Goal: Task Accomplishment & Management: Use online tool/utility

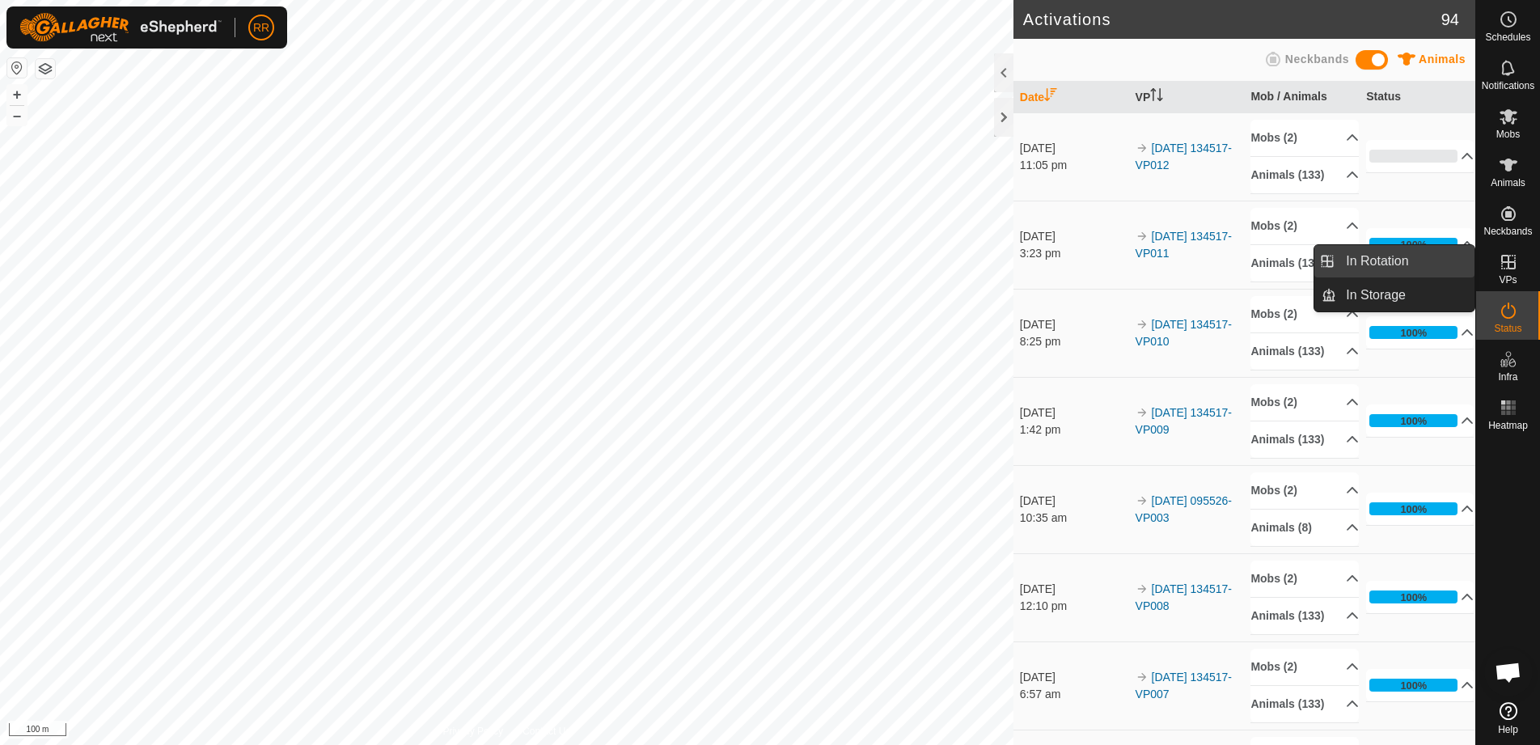
click at [1396, 258] on link "In Rotation" at bounding box center [1405, 261] width 138 height 32
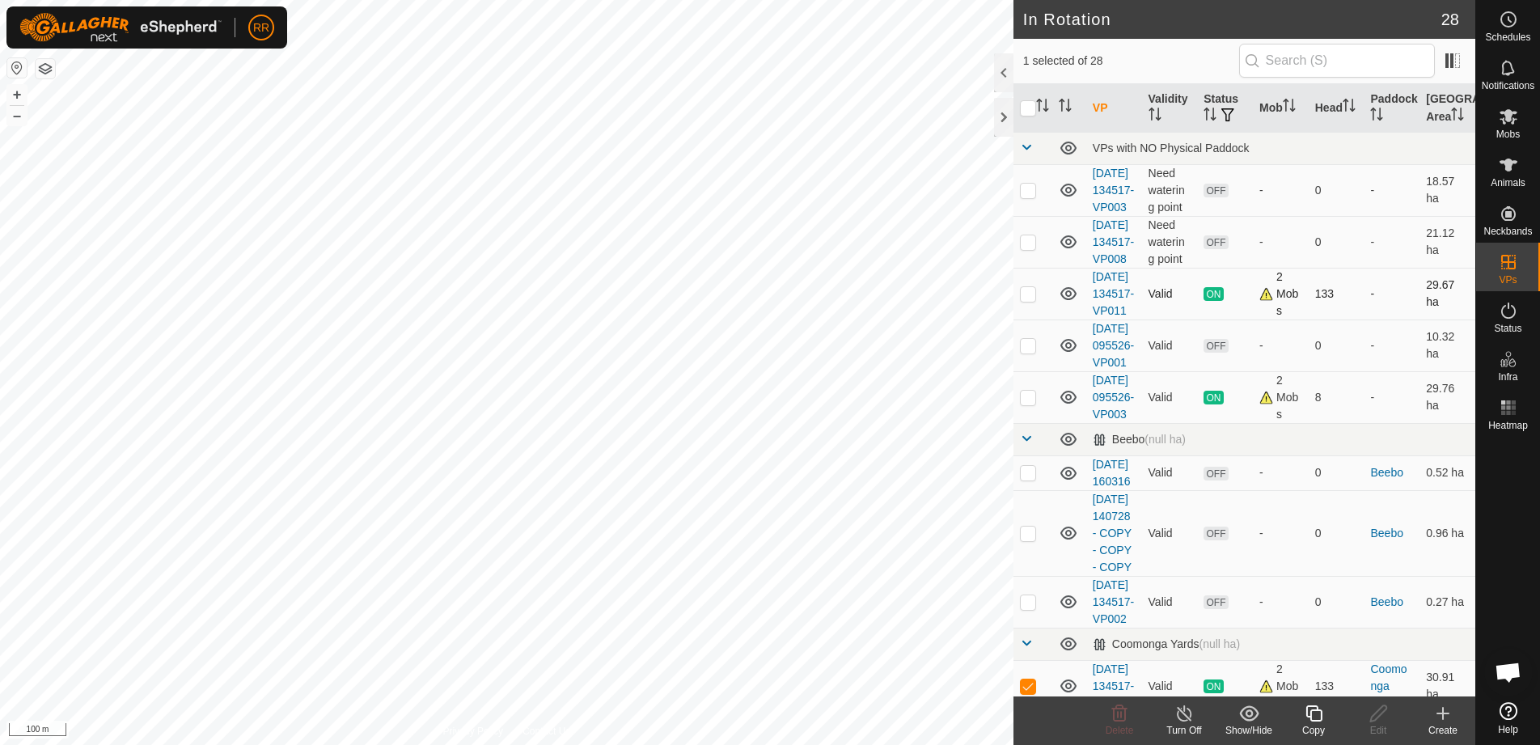
click at [1040, 320] on td at bounding box center [1033, 294] width 39 height 52
checkbox input "true"
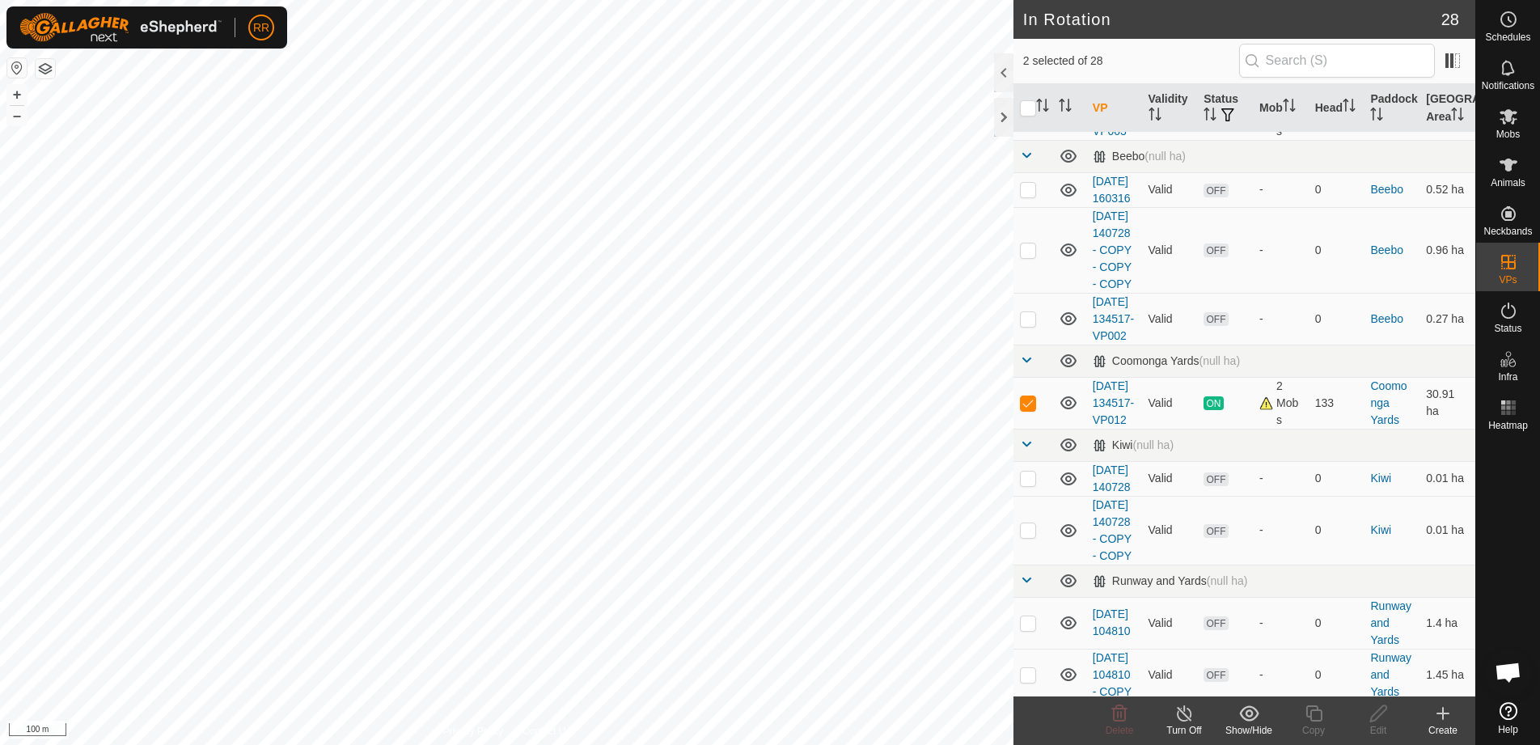
scroll to position [404, 0]
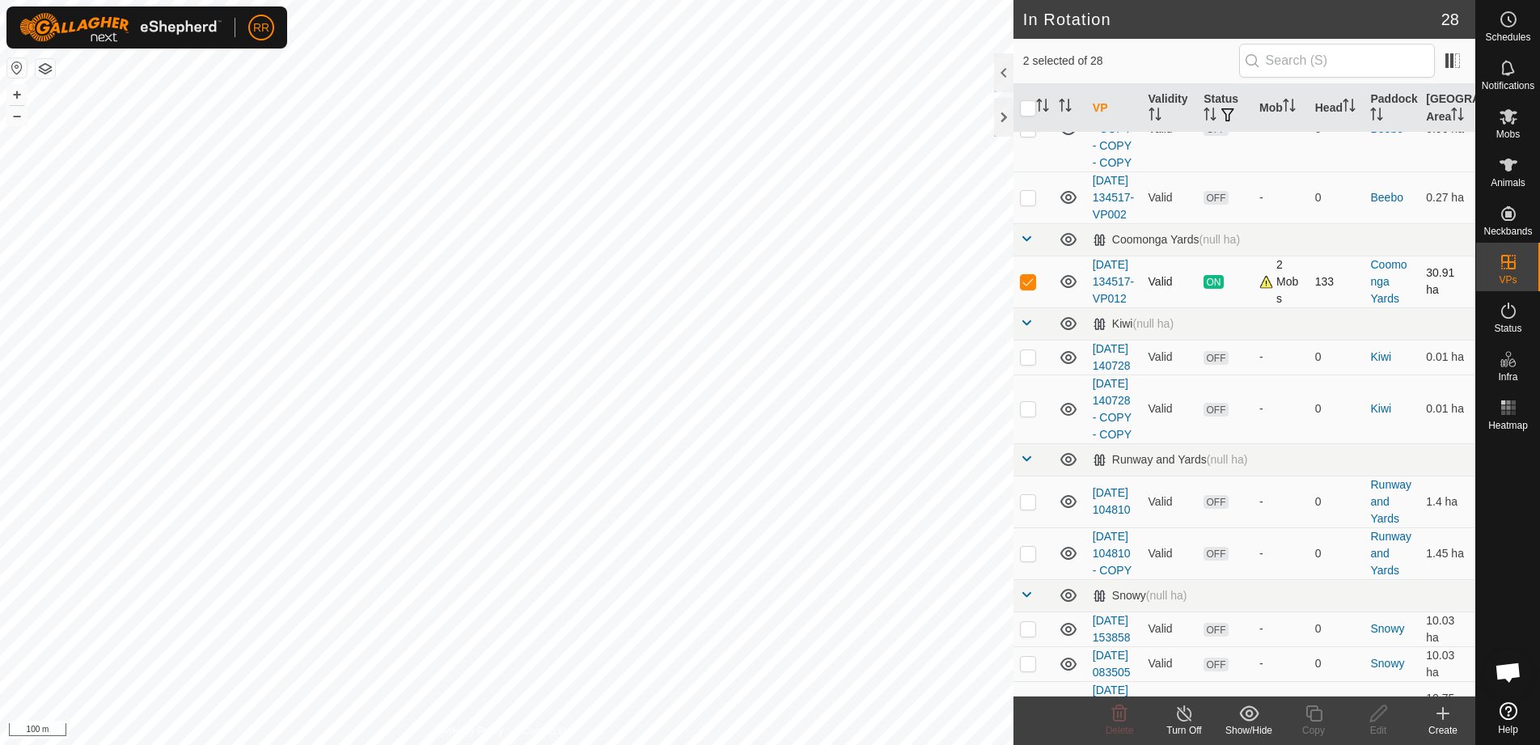
click at [1031, 288] on p-checkbox at bounding box center [1028, 281] width 16 height 13
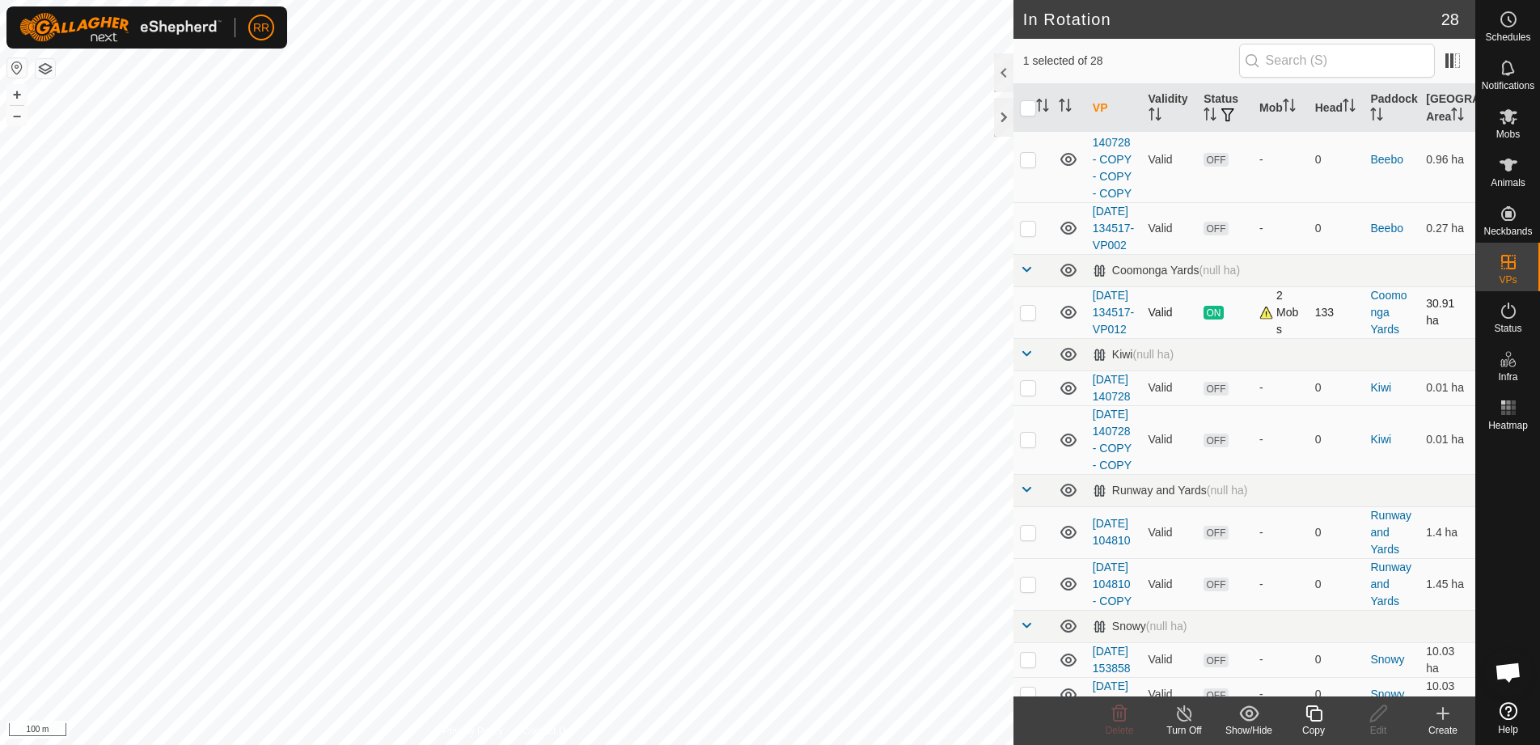
scroll to position [324, 0]
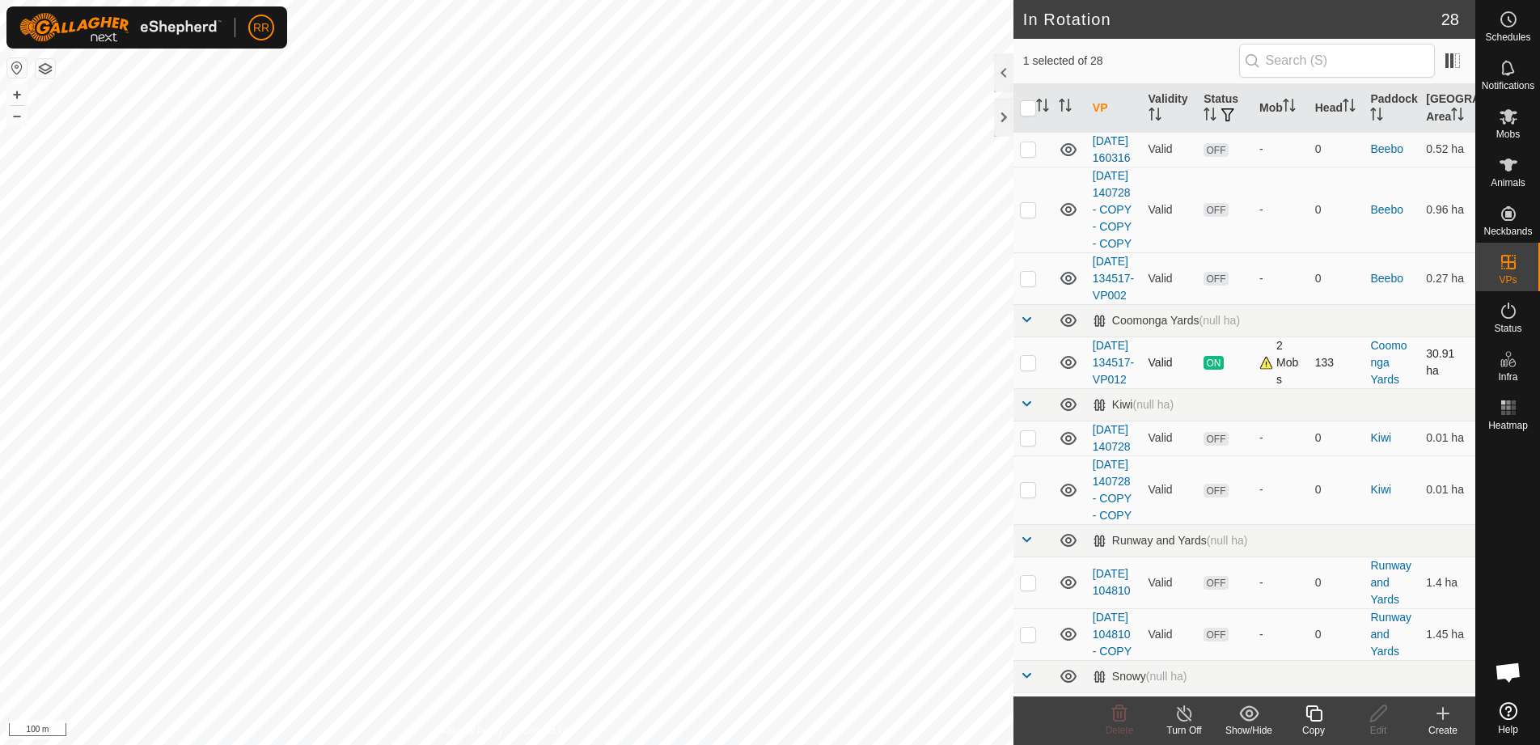
click at [1032, 369] on p-checkbox at bounding box center [1028, 362] width 16 height 13
checkbox input "true"
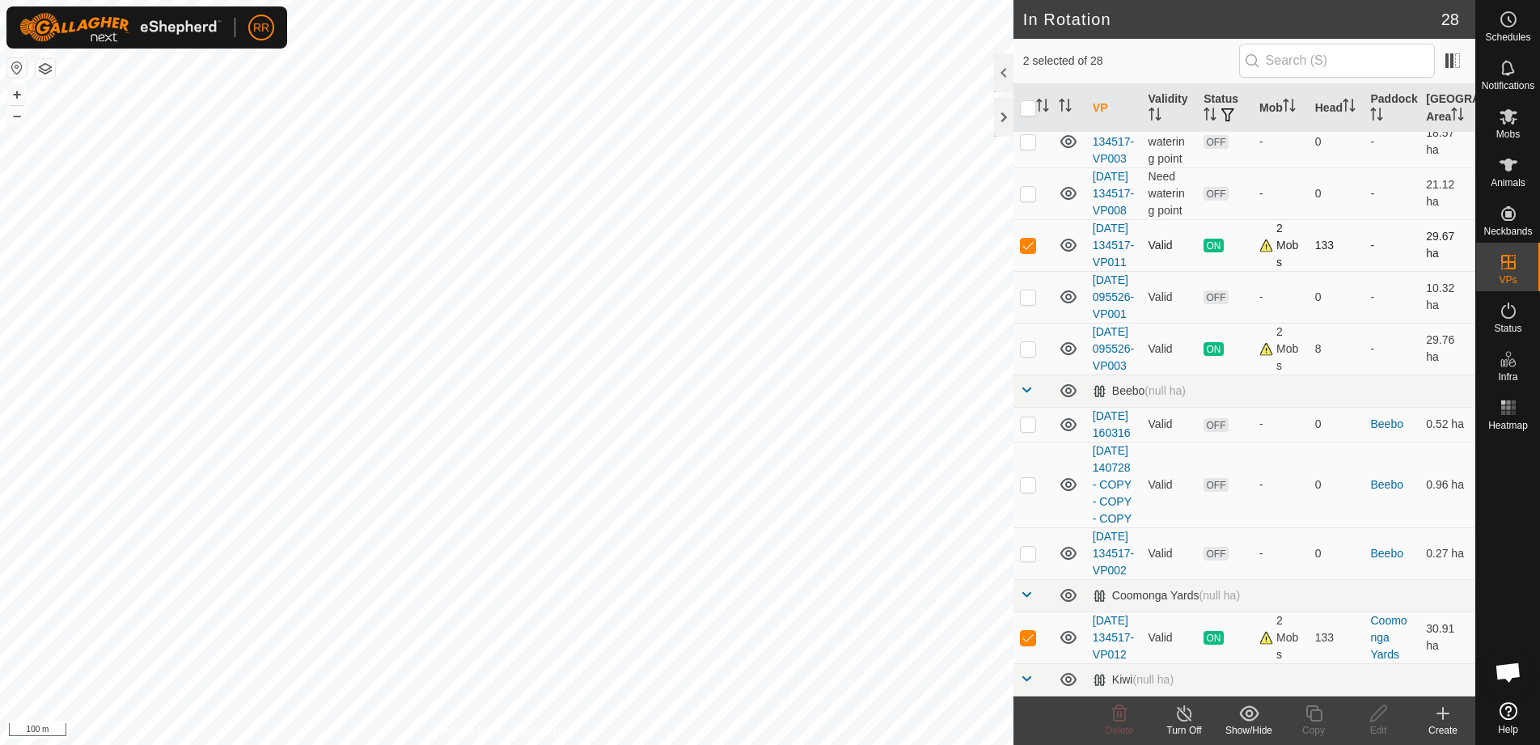
scroll to position [0, 0]
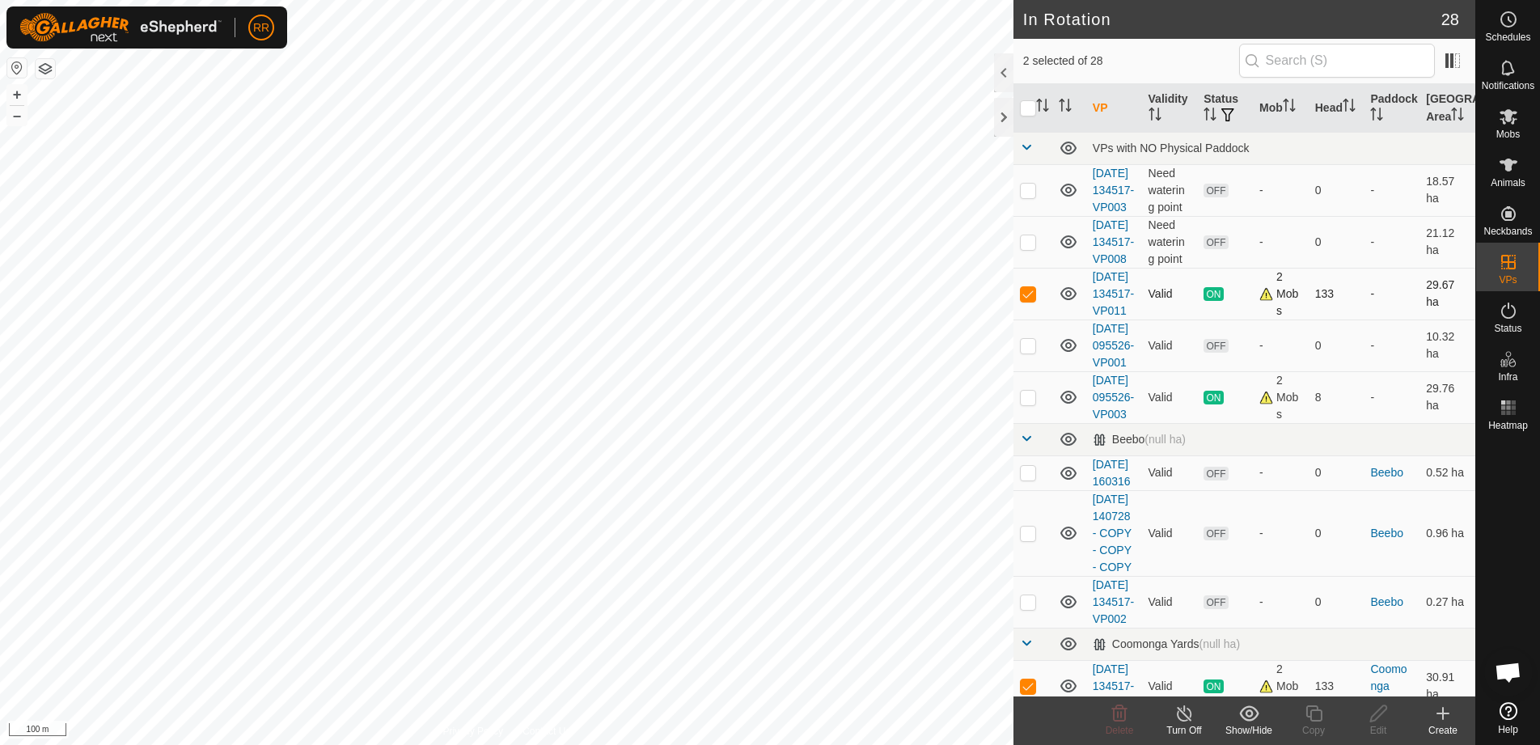
click at [1025, 300] on p-checkbox at bounding box center [1028, 293] width 16 height 13
checkbox input "false"
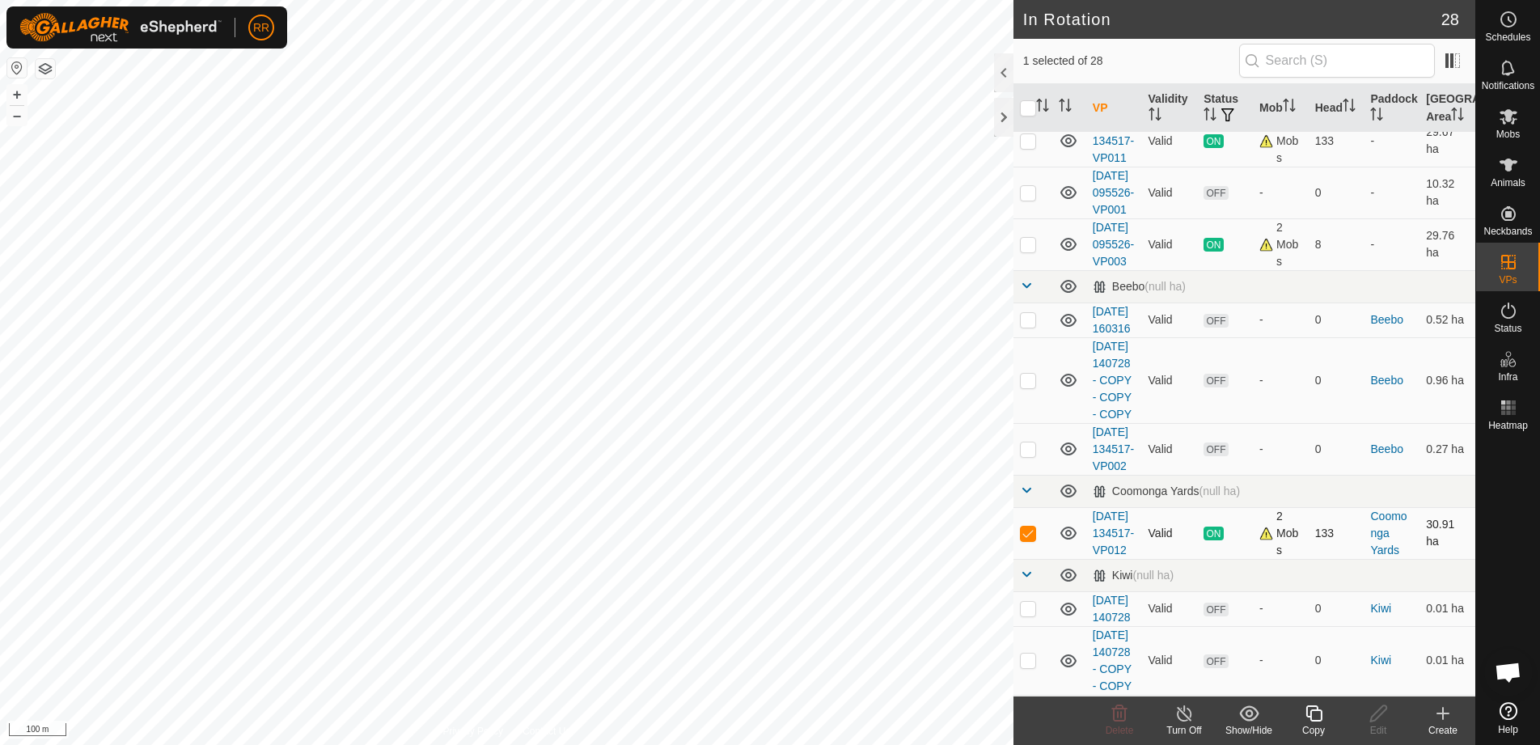
scroll to position [162, 0]
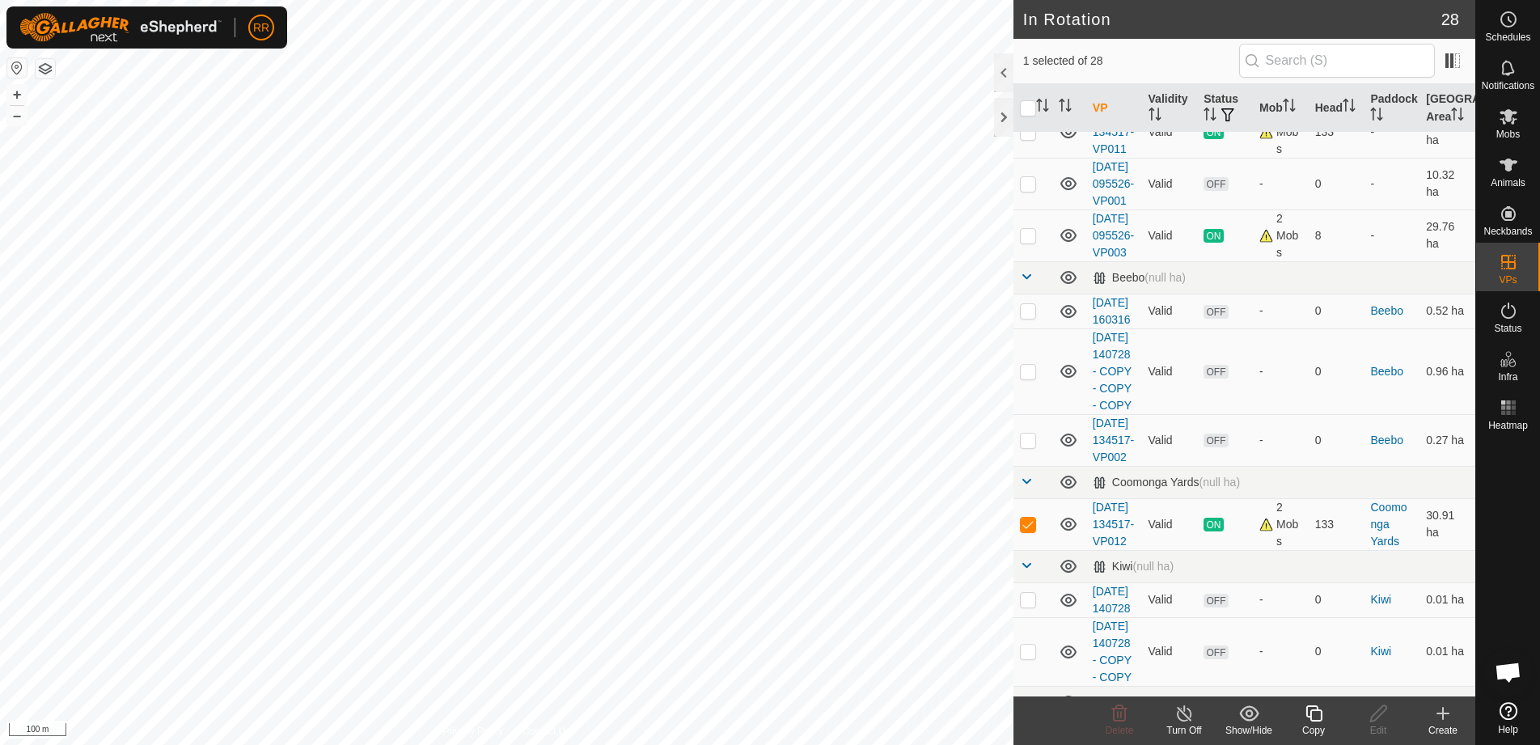
click at [1314, 715] on icon at bounding box center [1314, 713] width 20 height 19
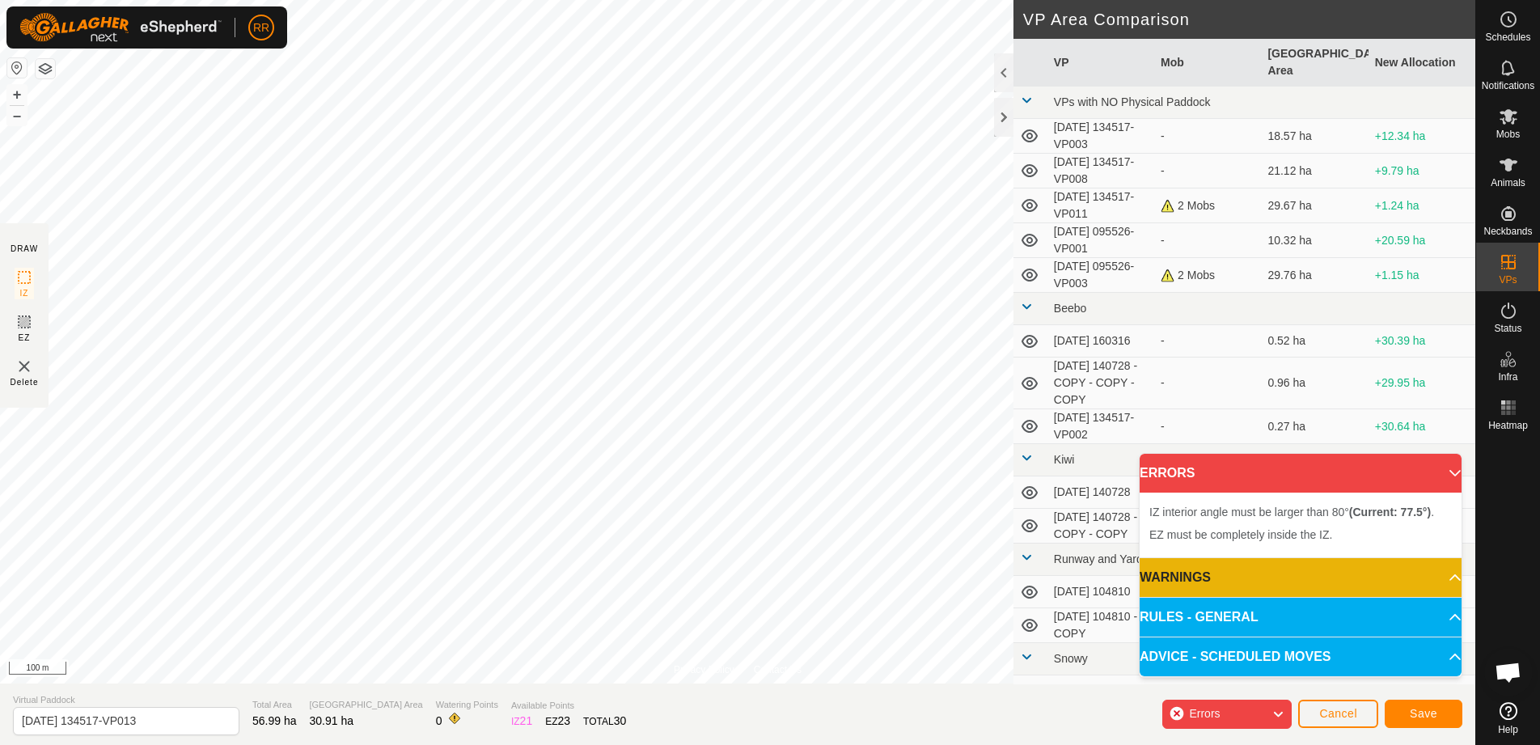
click at [1020, 108] on div "Privacy Policy Contact Us 2 2320579712 Angus Heifers [DATE] 134517-VP011 + – ⇧ …" at bounding box center [738, 372] width 1476 height 745
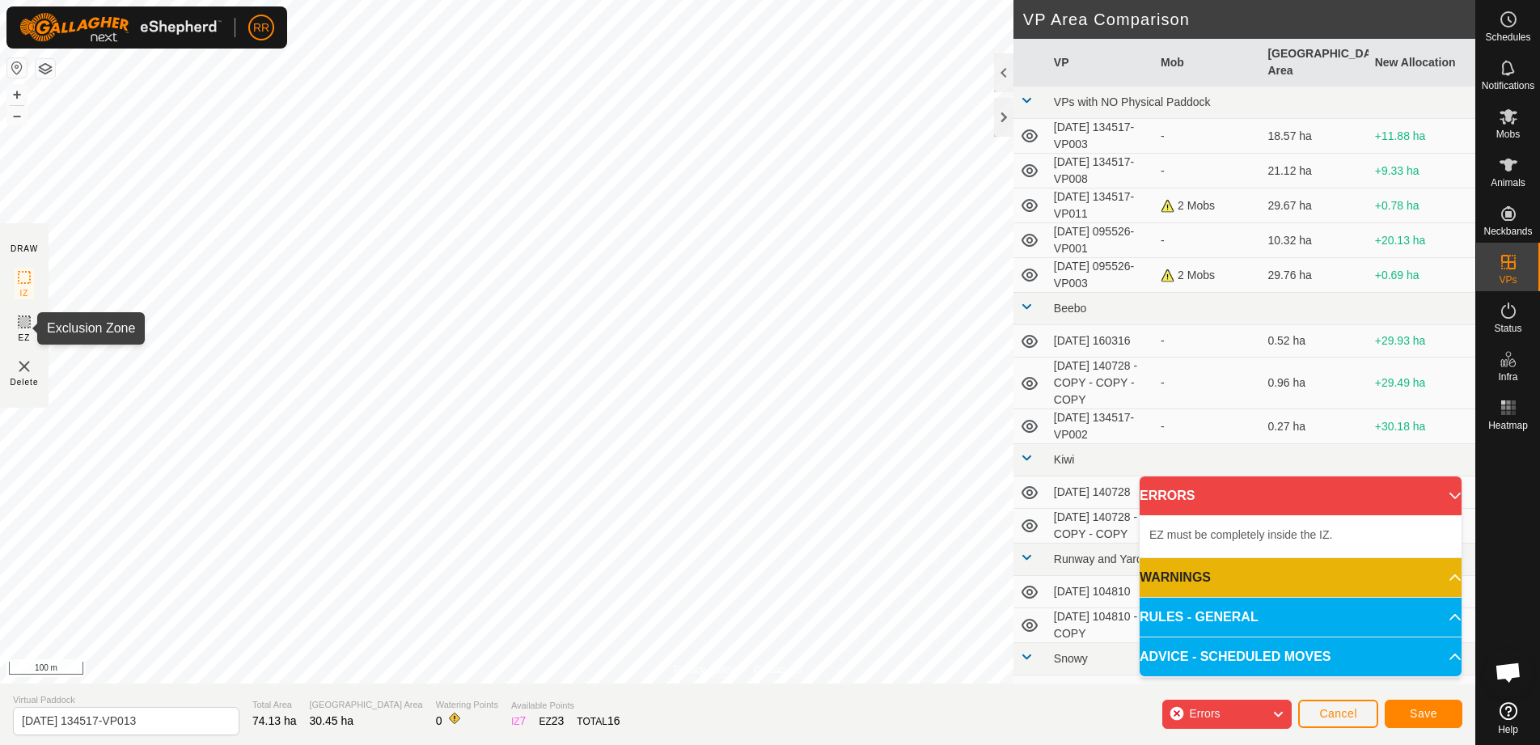
click at [28, 326] on icon at bounding box center [24, 321] width 19 height 19
click at [22, 371] on img at bounding box center [24, 366] width 19 height 19
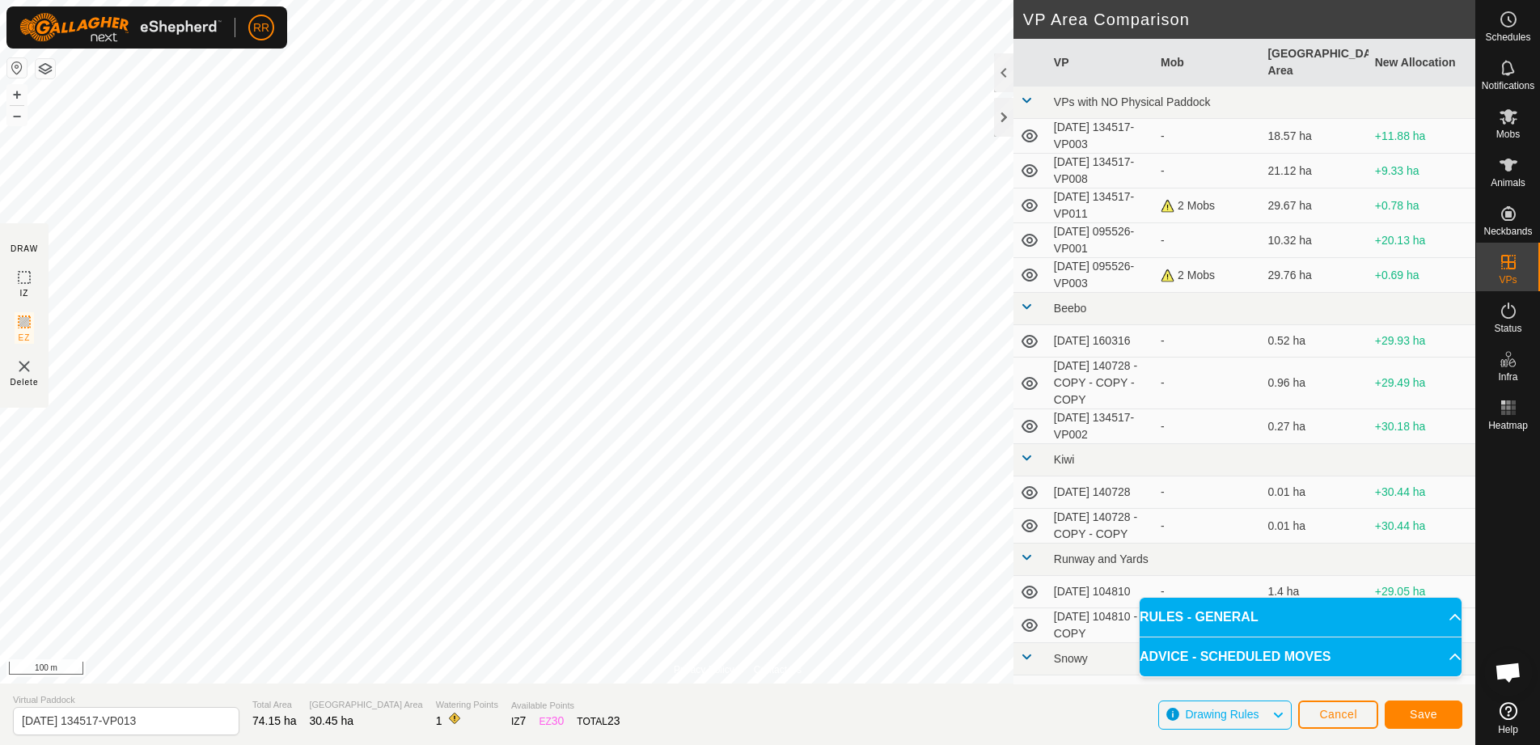
click at [14, 273] on section "DRAW IZ EZ Delete" at bounding box center [24, 315] width 49 height 184
click at [1415, 728] on button "Save" at bounding box center [1424, 715] width 78 height 28
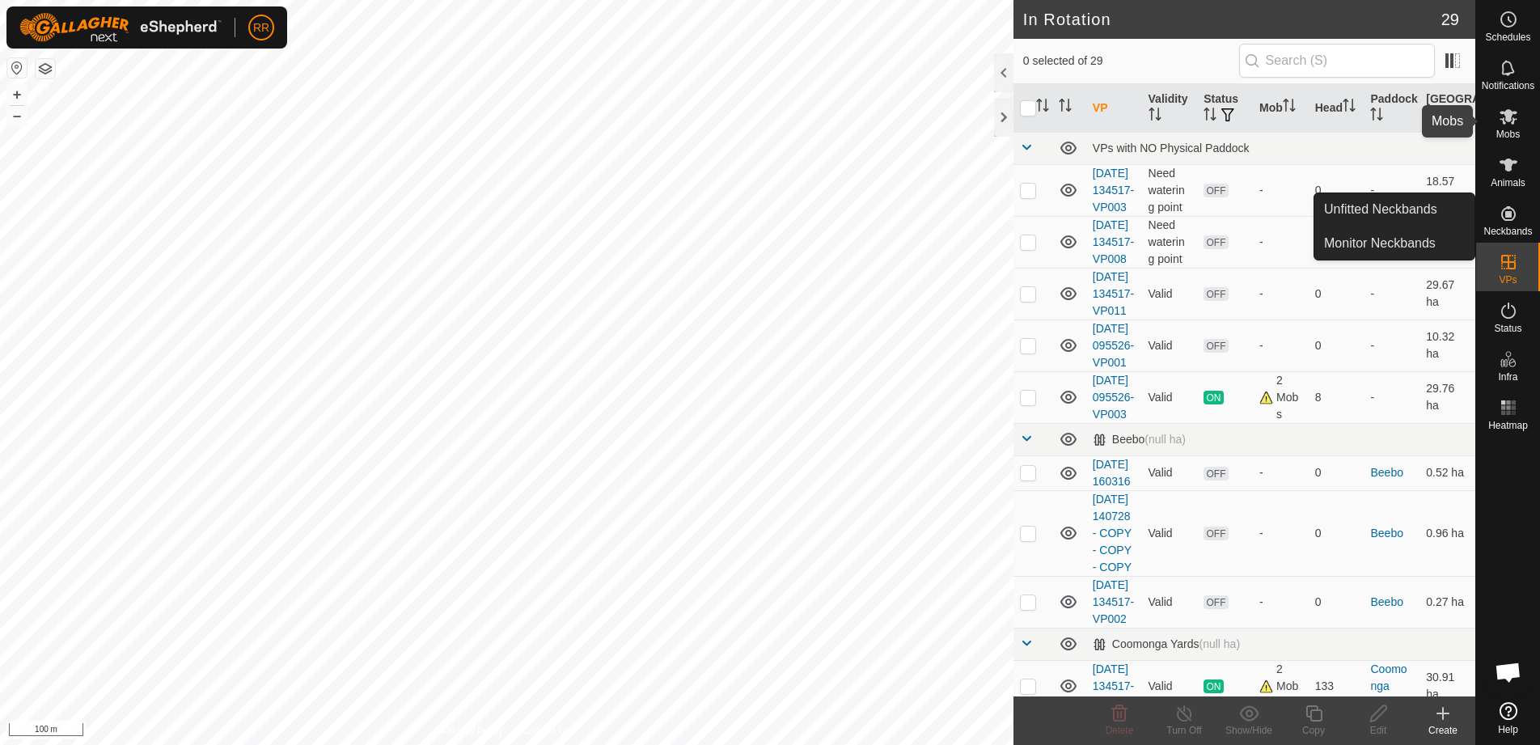
click at [1521, 127] on es-mob-svg-icon at bounding box center [1508, 117] width 29 height 26
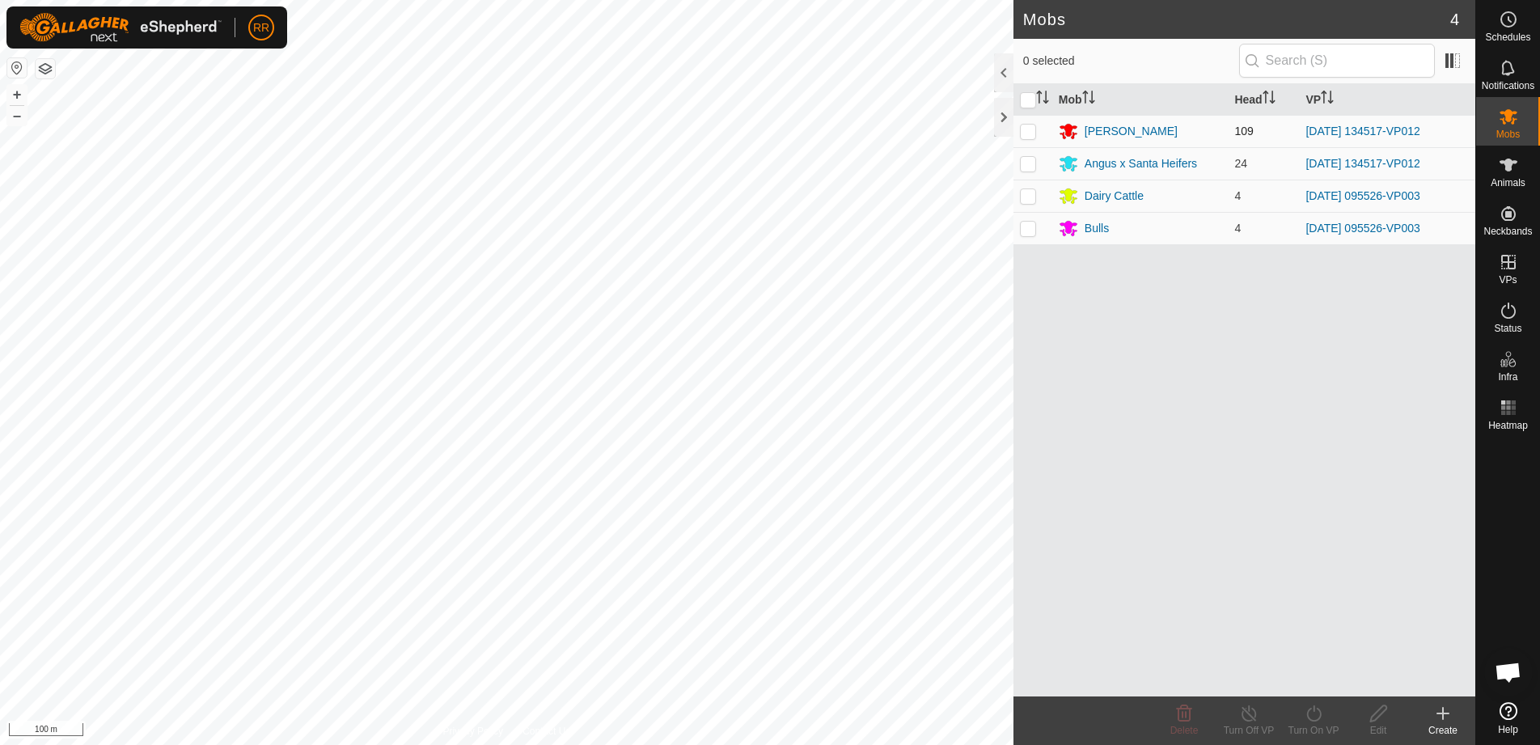
click at [1033, 133] on p-checkbox at bounding box center [1028, 131] width 16 height 13
checkbox input "true"
click at [1029, 164] on p-checkbox at bounding box center [1028, 163] width 16 height 13
checkbox input "true"
click at [1315, 711] on icon at bounding box center [1314, 713] width 20 height 19
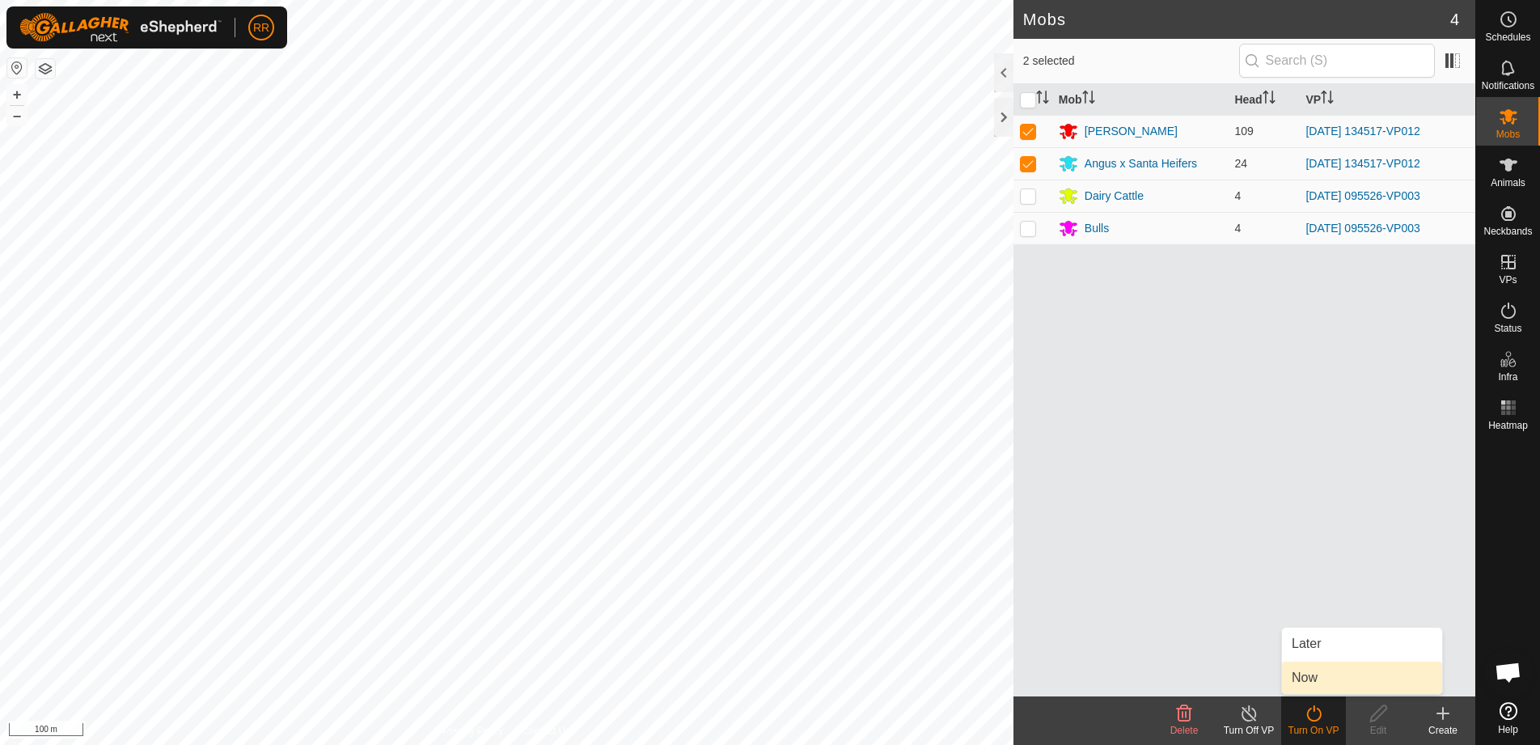
click at [1307, 676] on link "Now" at bounding box center [1362, 678] width 160 height 32
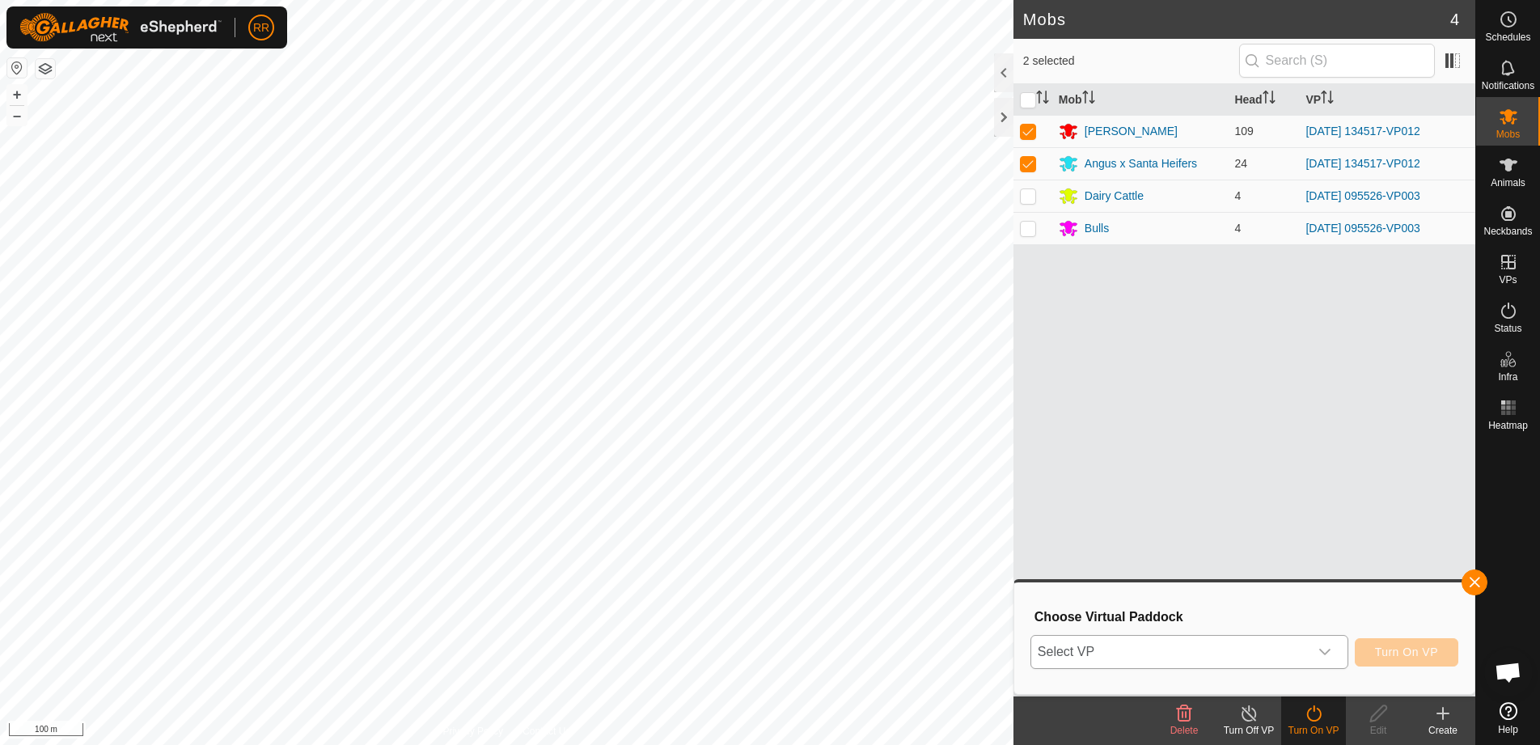
click at [1326, 653] on icon "dropdown trigger" at bounding box center [1324, 652] width 11 height 6
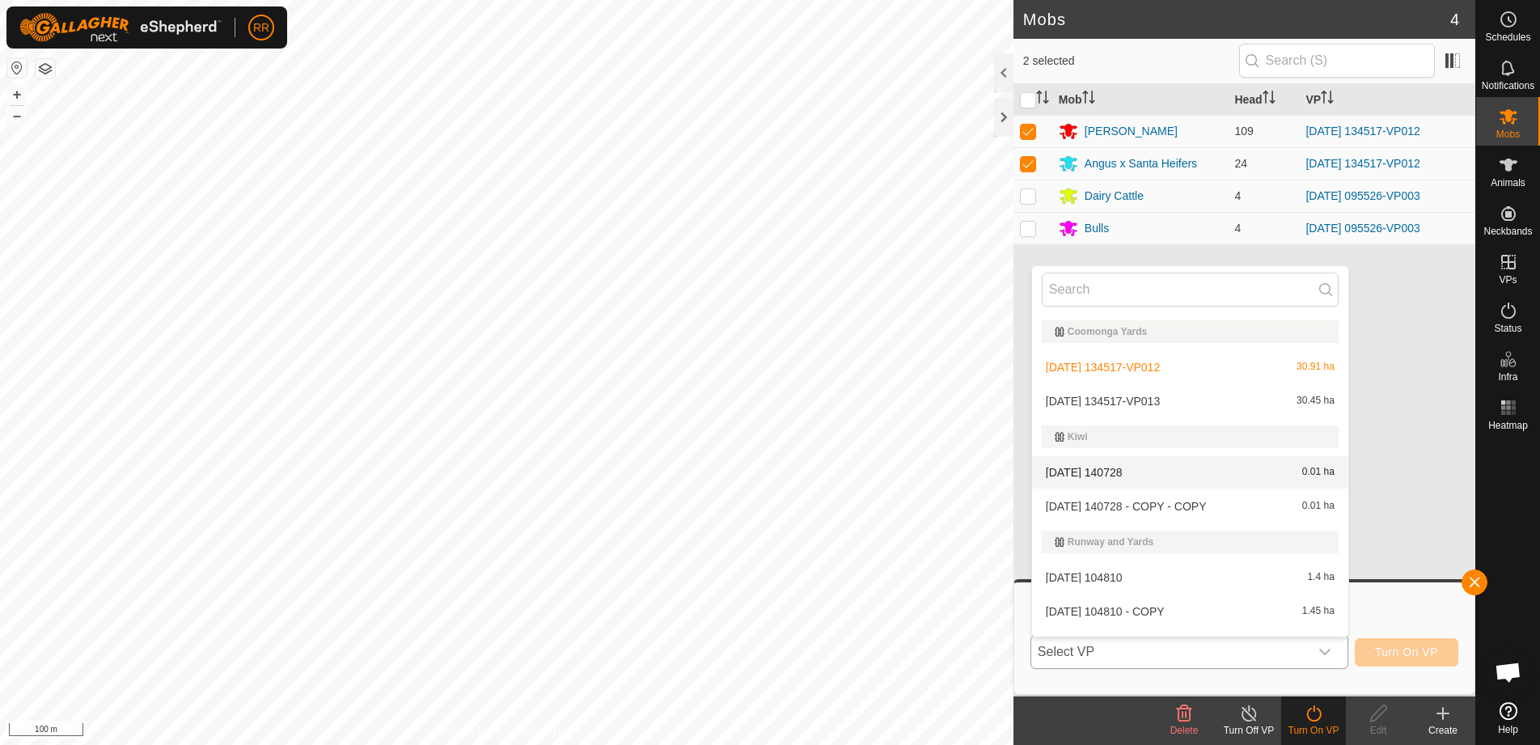
scroll to position [267, 0]
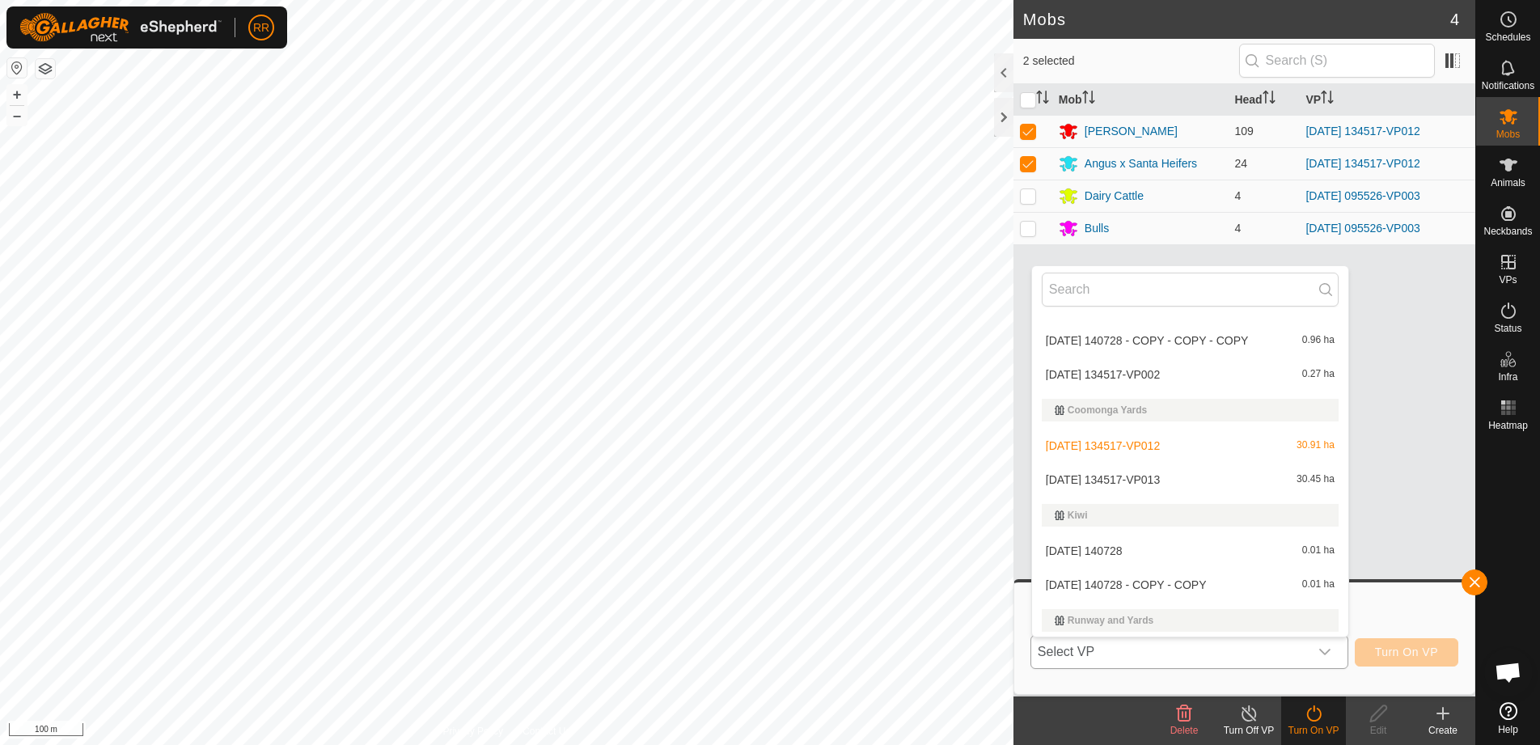
click at [1102, 480] on li "[DATE] 134517-VP013 30.45 ha" at bounding box center [1190, 480] width 316 height 32
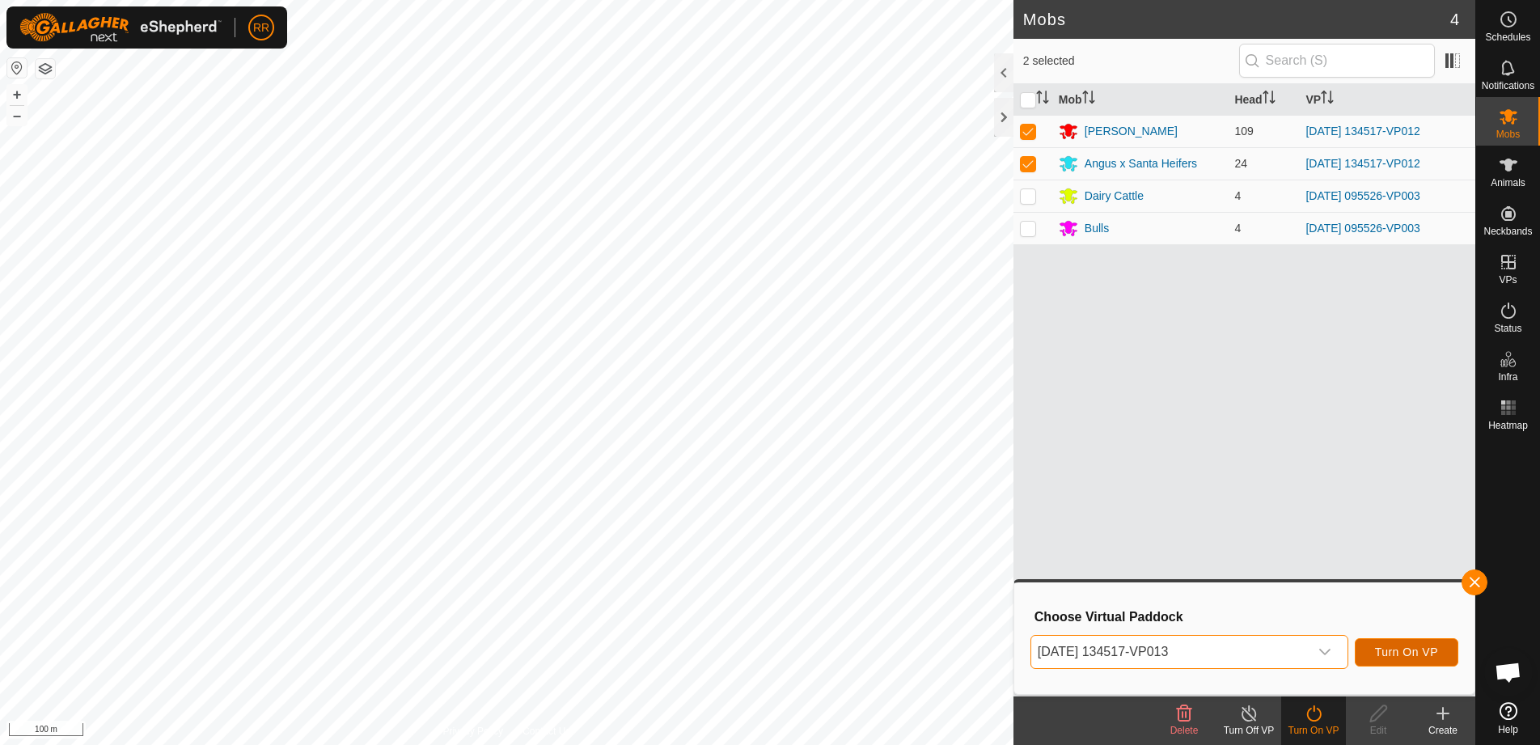
click at [1413, 656] on span "Turn On VP" at bounding box center [1406, 652] width 63 height 13
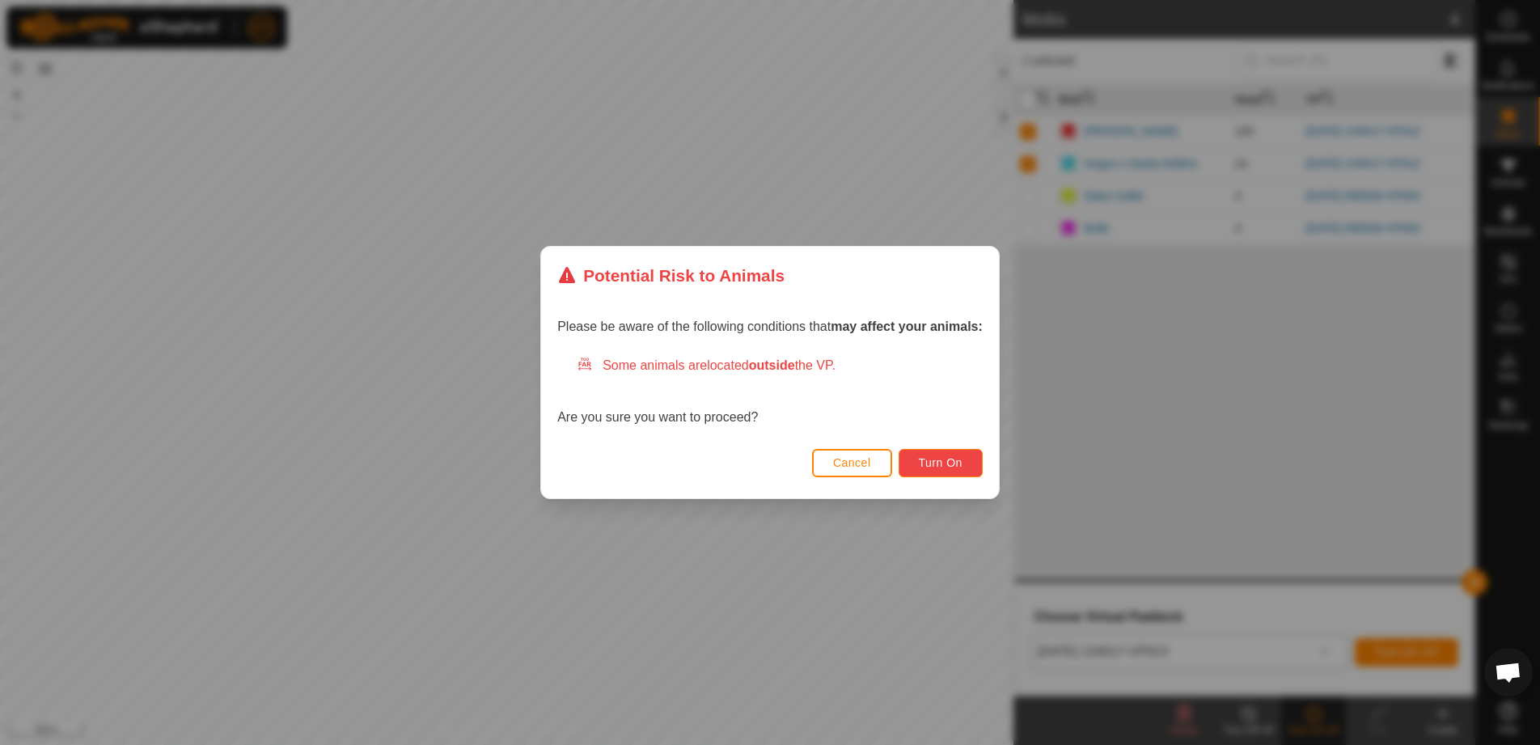
click at [951, 462] on span "Turn On" at bounding box center [941, 462] width 44 height 13
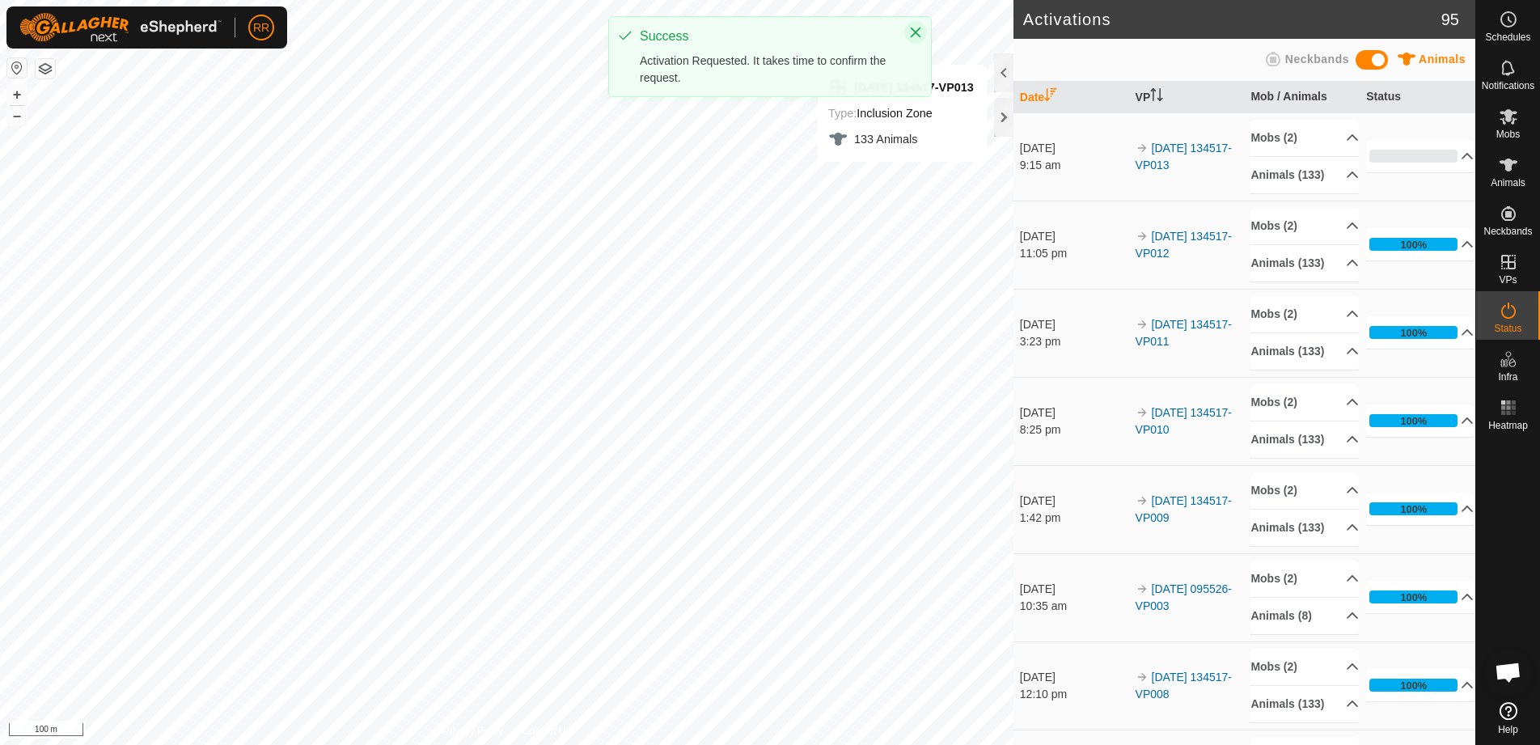
click at [917, 28] on icon "Close" at bounding box center [915, 32] width 13 height 13
